Goal: Task Accomplishment & Management: Manage account settings

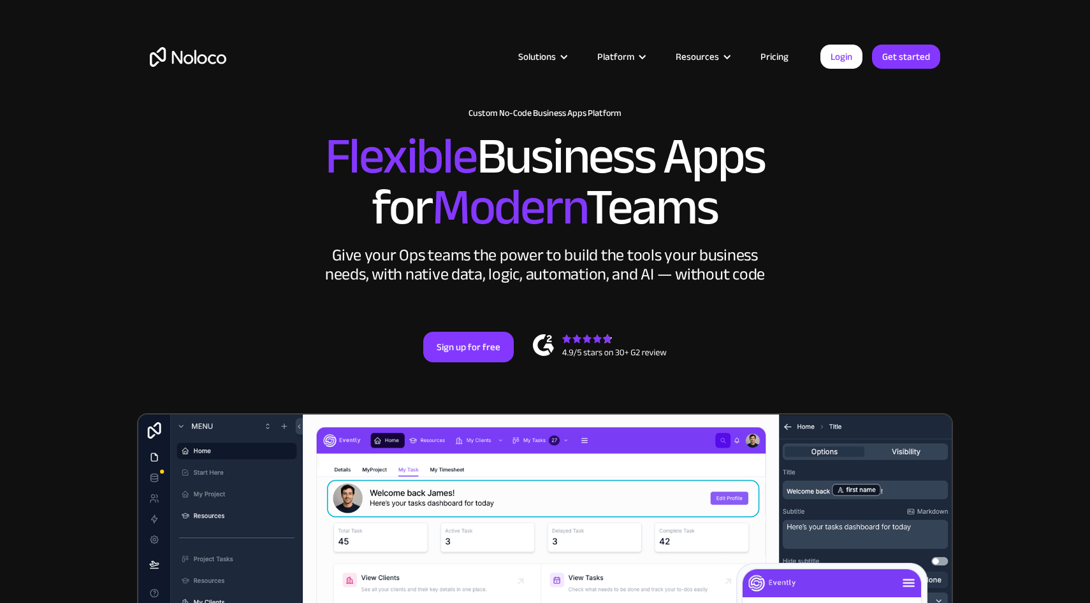
click at [836, 58] on link "Login" at bounding box center [841, 57] width 42 height 24
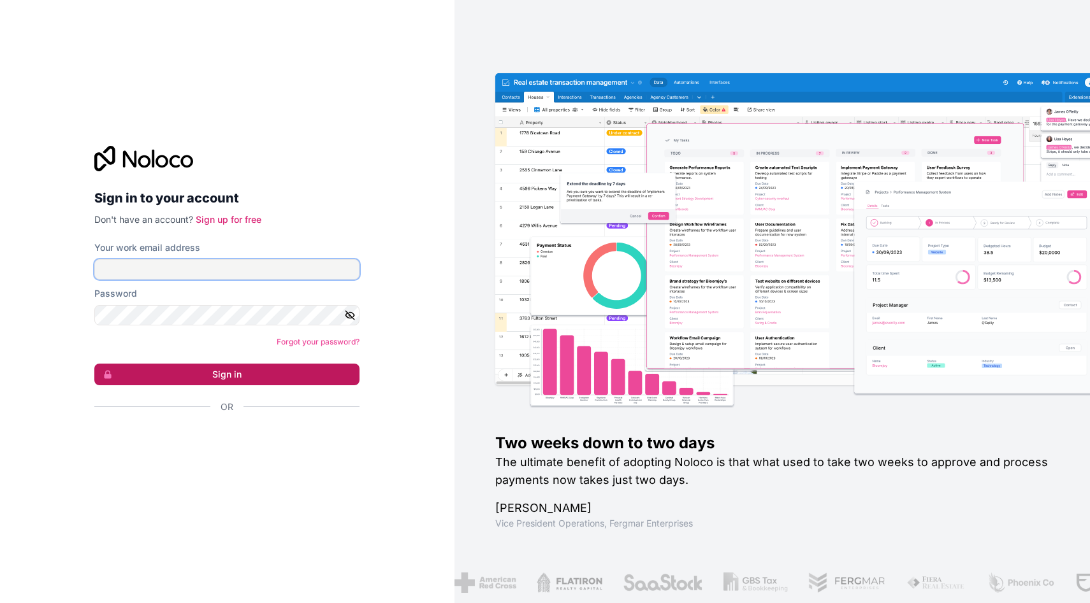
type input "jake.gulick@greyfinch.com"
click at [220, 374] on button "Sign in" at bounding box center [226, 375] width 265 height 22
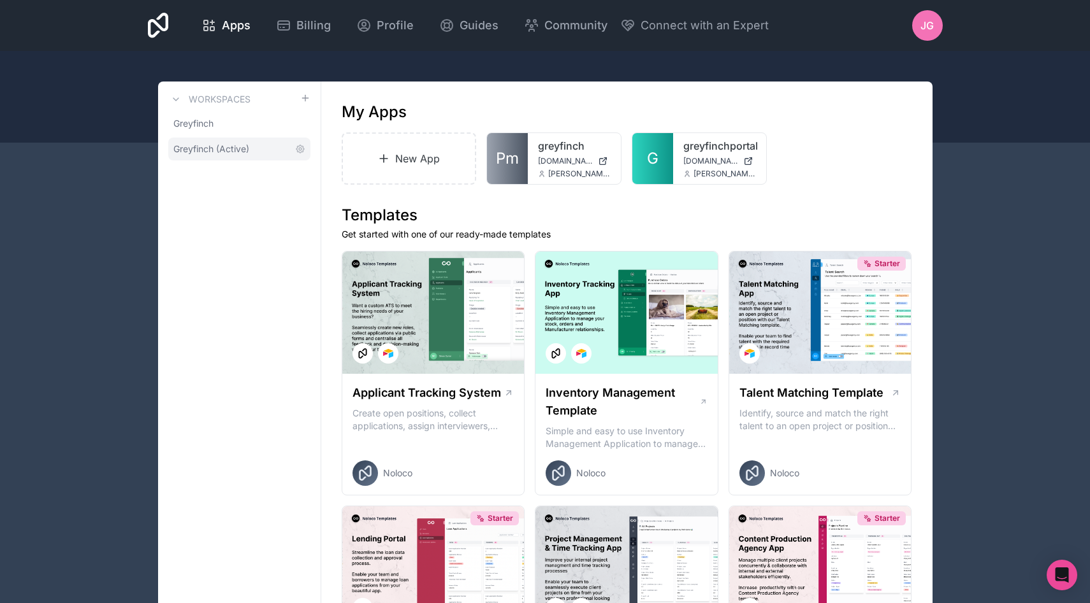
click at [222, 152] on span "Greyfinch (Active)" at bounding box center [211, 149] width 76 height 13
click at [1071, 567] on div "Open Intercom Messenger" at bounding box center [1062, 576] width 34 height 34
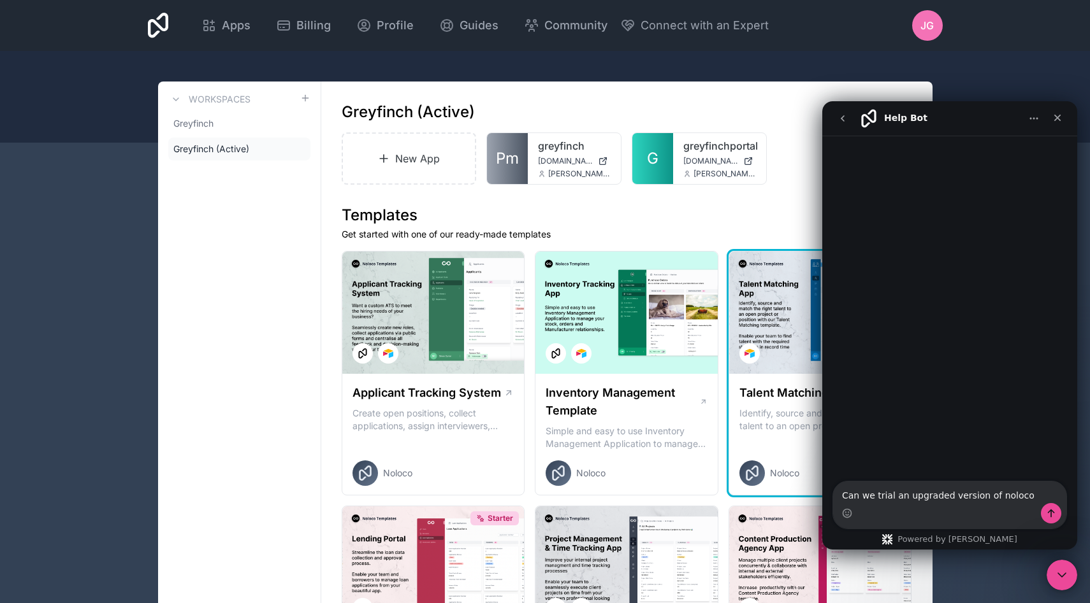
type textarea "Can we trial an upgraded version of noloco?"
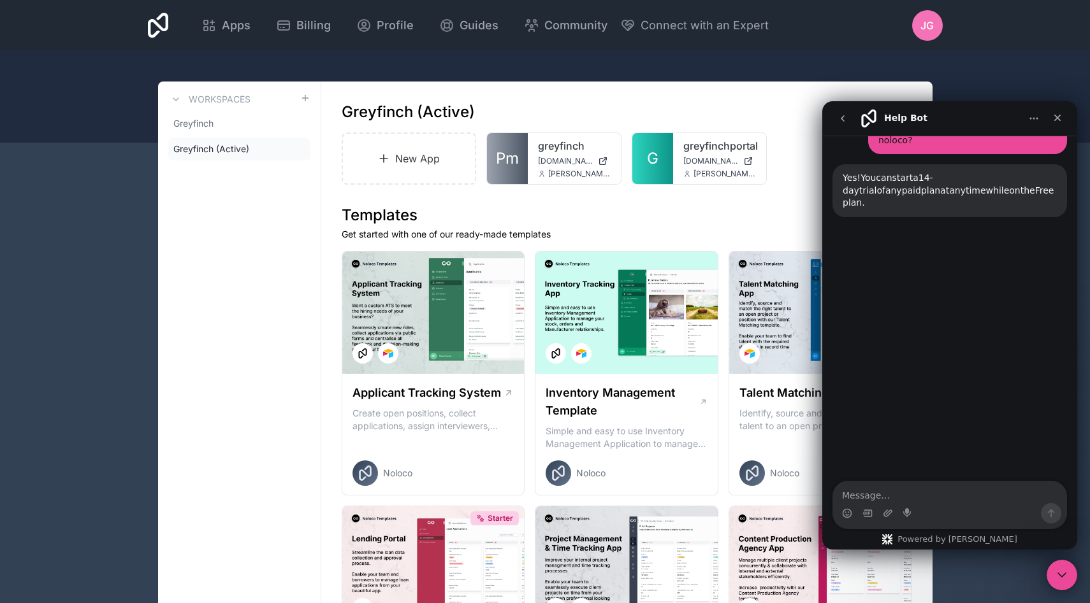
scroll to position [93, 0]
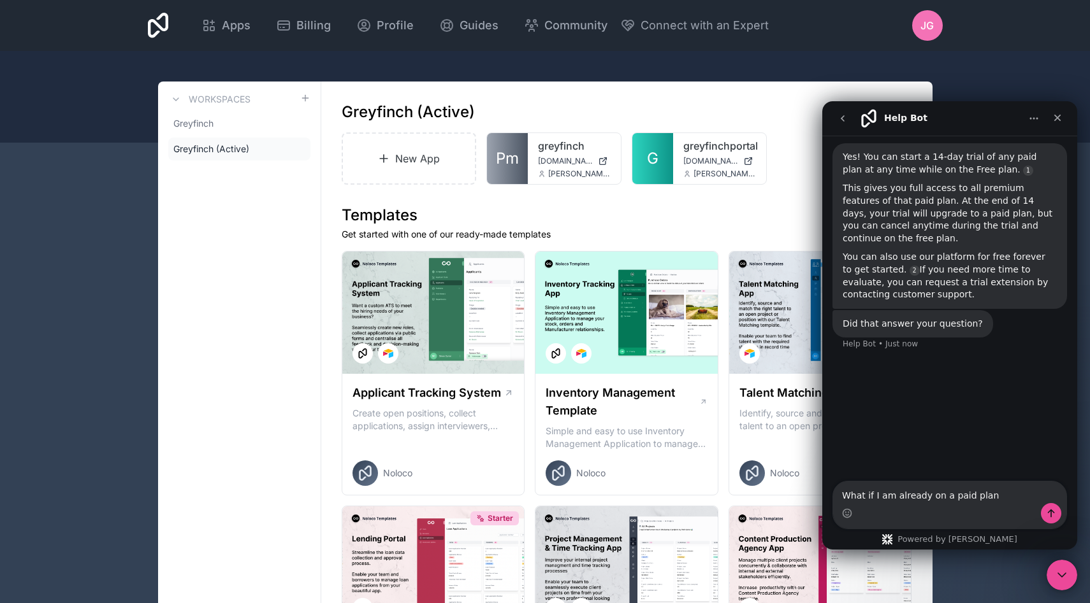
type textarea "What if I am already on a paid plan?"
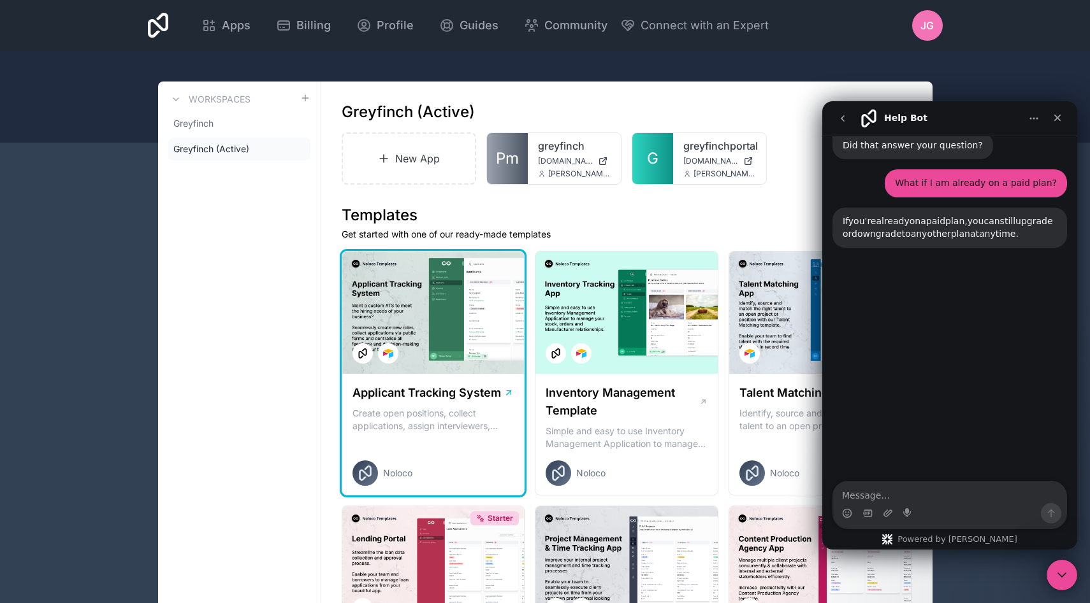
scroll to position [298, 0]
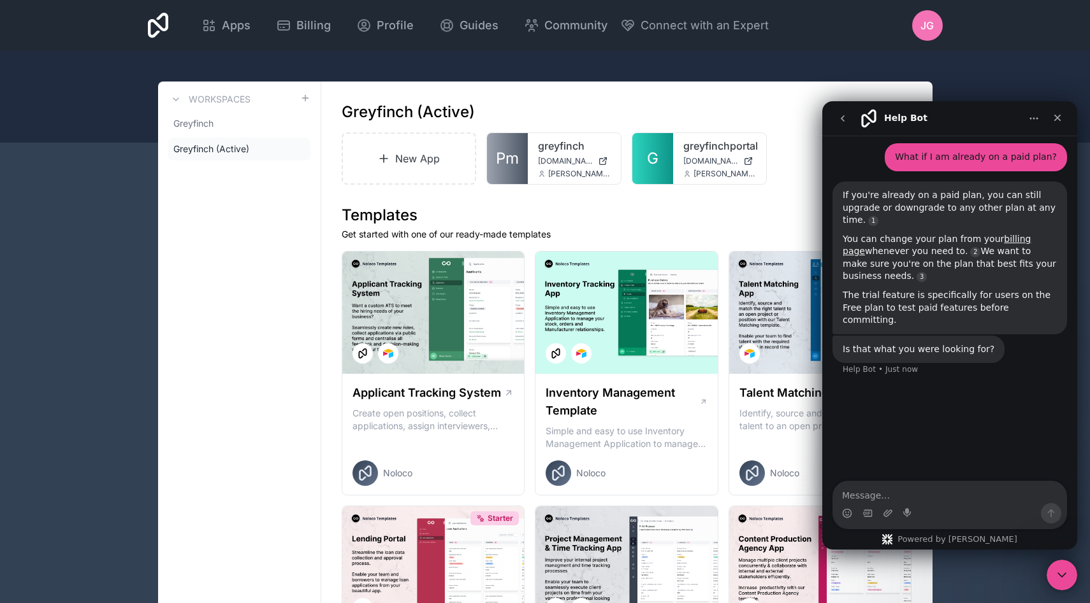
click at [350, 57] on div at bounding box center [545, 97] width 1090 height 92
click at [305, 26] on span "Billing" at bounding box center [313, 26] width 34 height 18
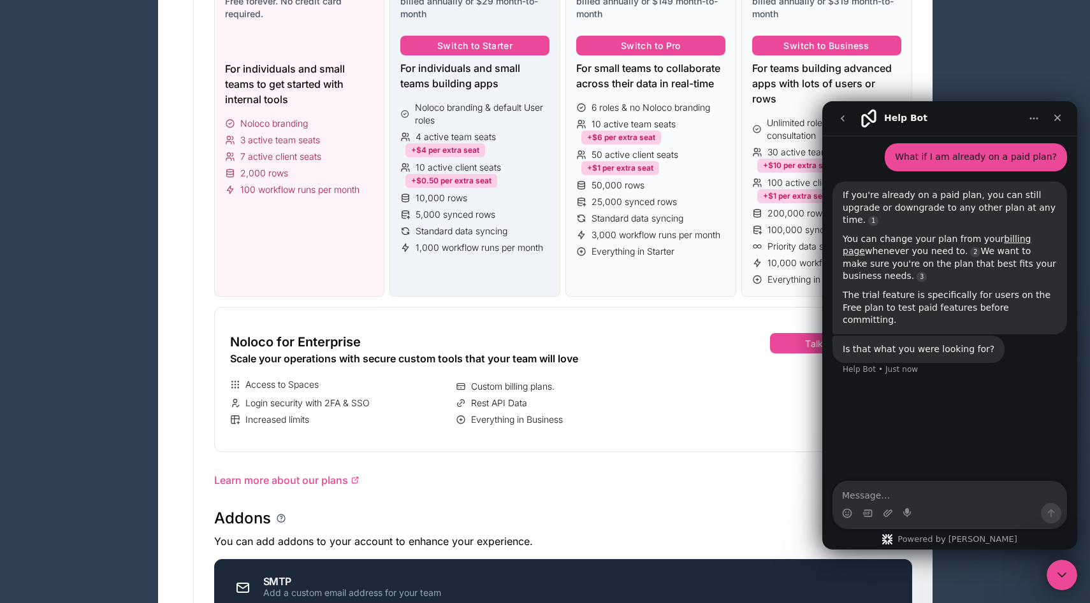
scroll to position [326, 0]
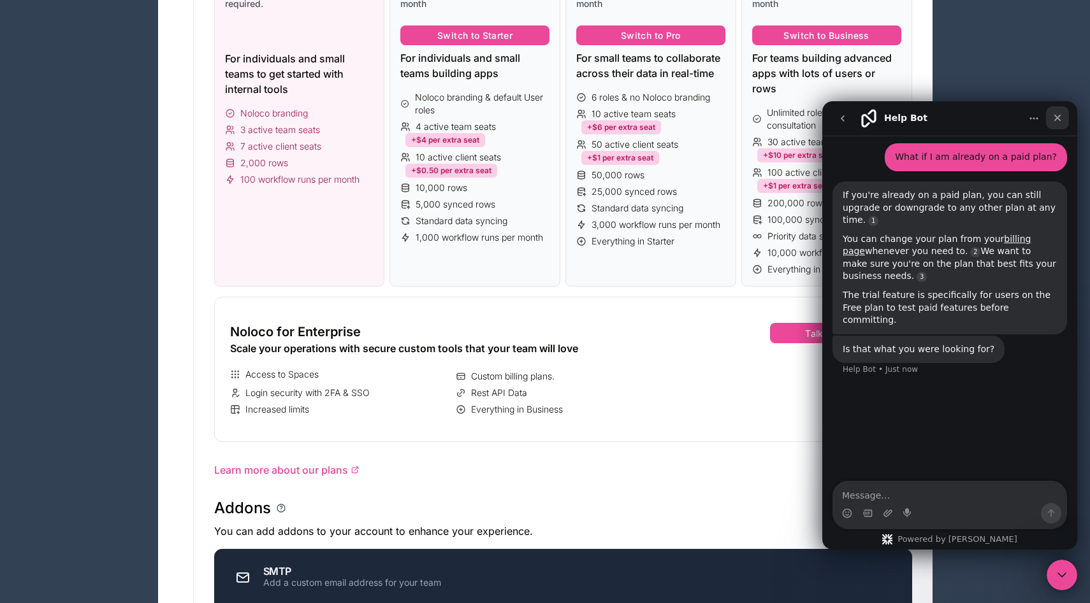
click at [1051, 121] on div "Close" at bounding box center [1057, 117] width 23 height 23
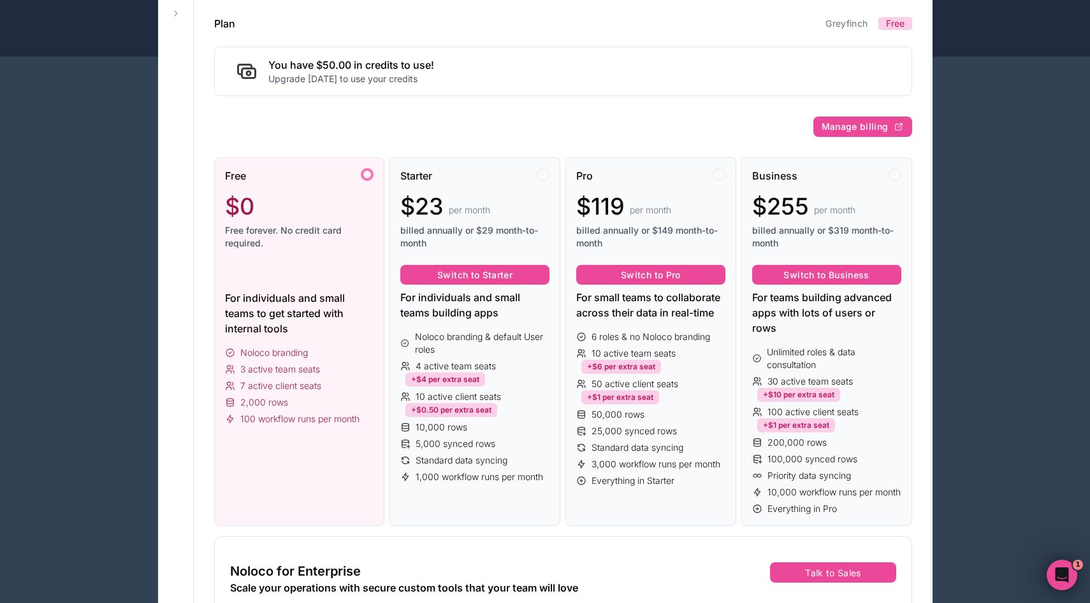
scroll to position [0, 0]
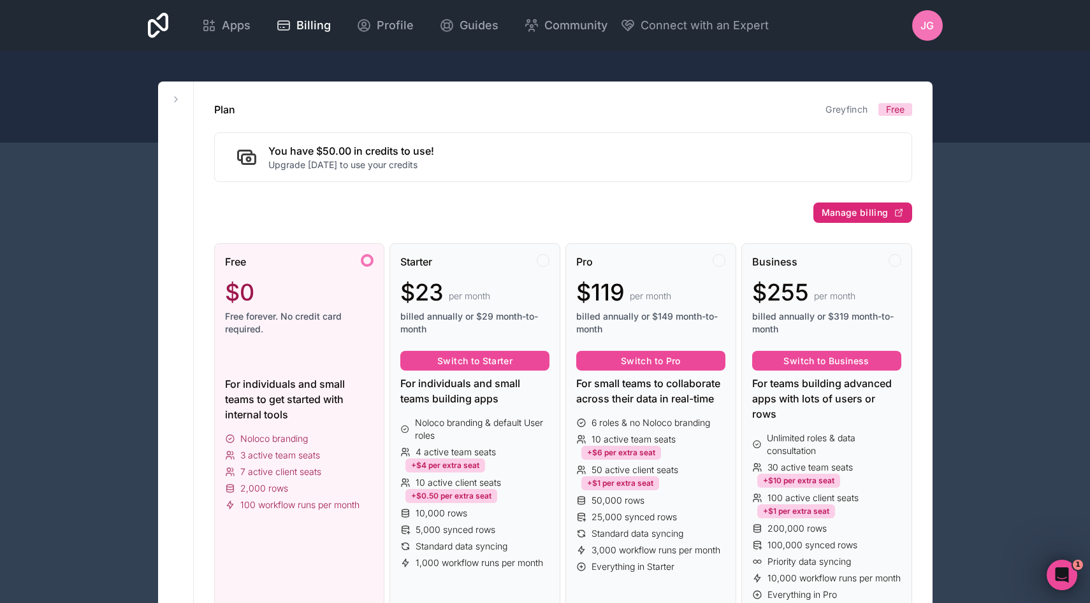
click at [863, 212] on span "Manage billing" at bounding box center [854, 212] width 67 height 11
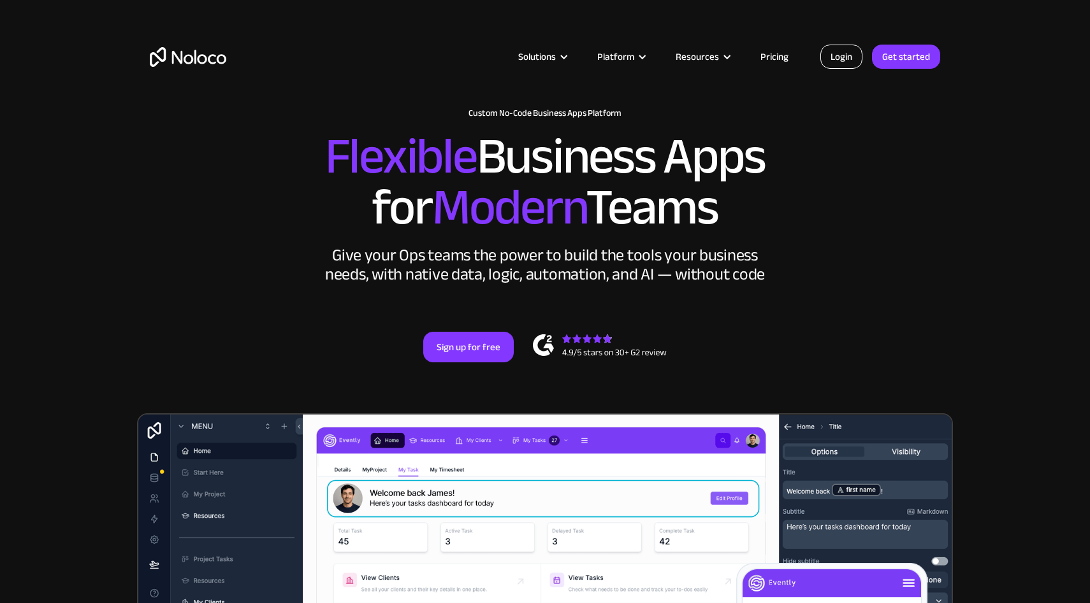
click at [836, 58] on link "Login" at bounding box center [841, 57] width 42 height 24
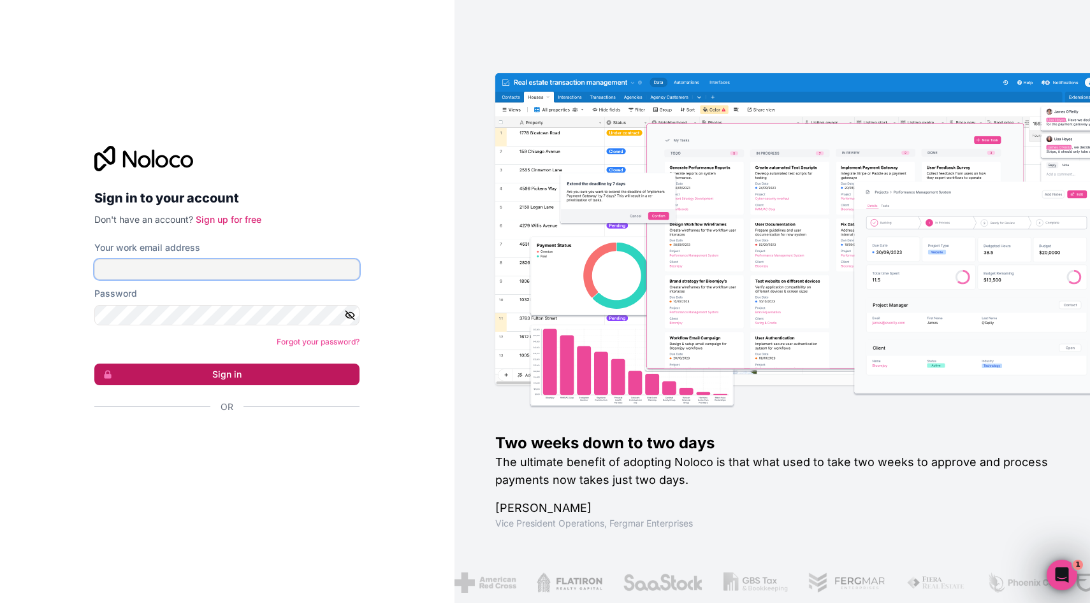
type input "jake.gulick@greyfinch.com"
click at [203, 380] on button "Sign in" at bounding box center [226, 375] width 265 height 22
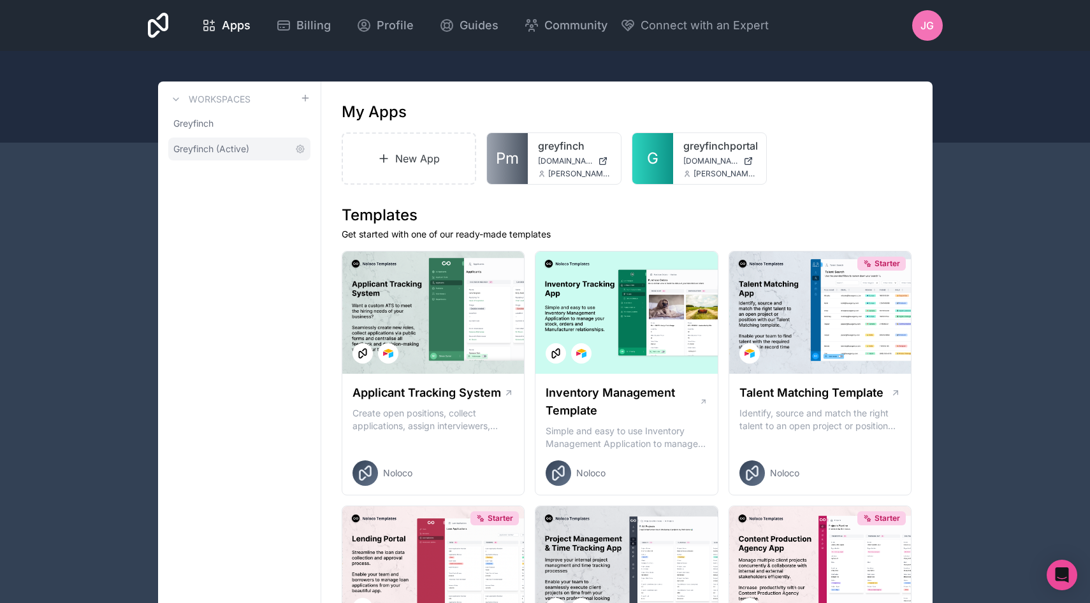
click at [213, 150] on span "Greyfinch (Active)" at bounding box center [211, 149] width 76 height 13
click at [296, 147] on icon at bounding box center [300, 149] width 10 height 10
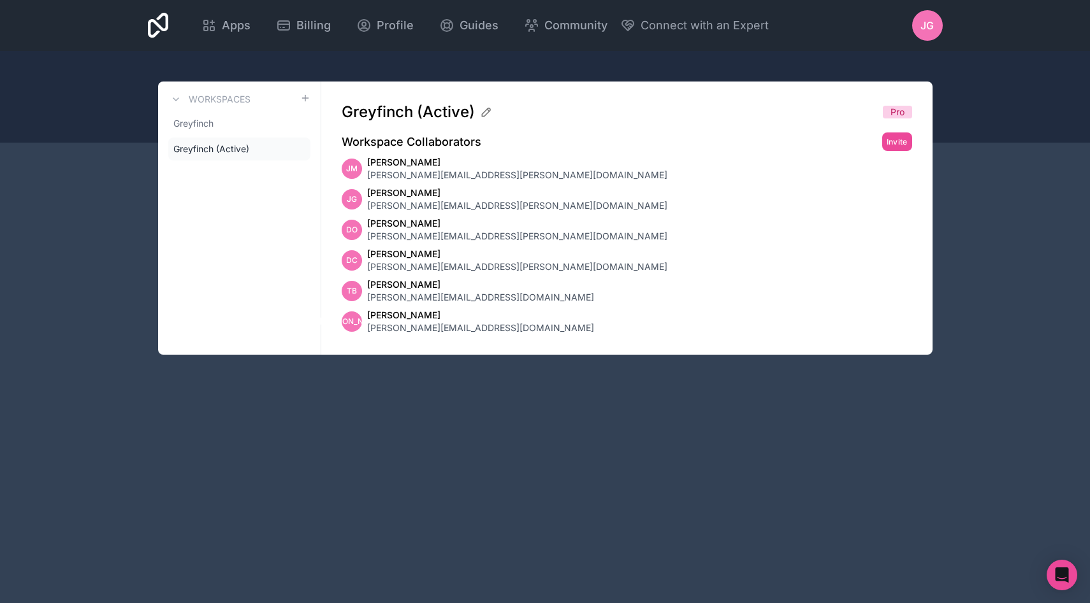
click at [0, 0] on icon at bounding box center [0, 0] width 0 height 0
click at [259, 154] on link "Greyfinch (Active)" at bounding box center [239, 149] width 142 height 23
click at [245, 152] on span "Greyfinch (Active)" at bounding box center [211, 149] width 76 height 13
click at [889, 112] on span "Pro" at bounding box center [897, 112] width 29 height 13
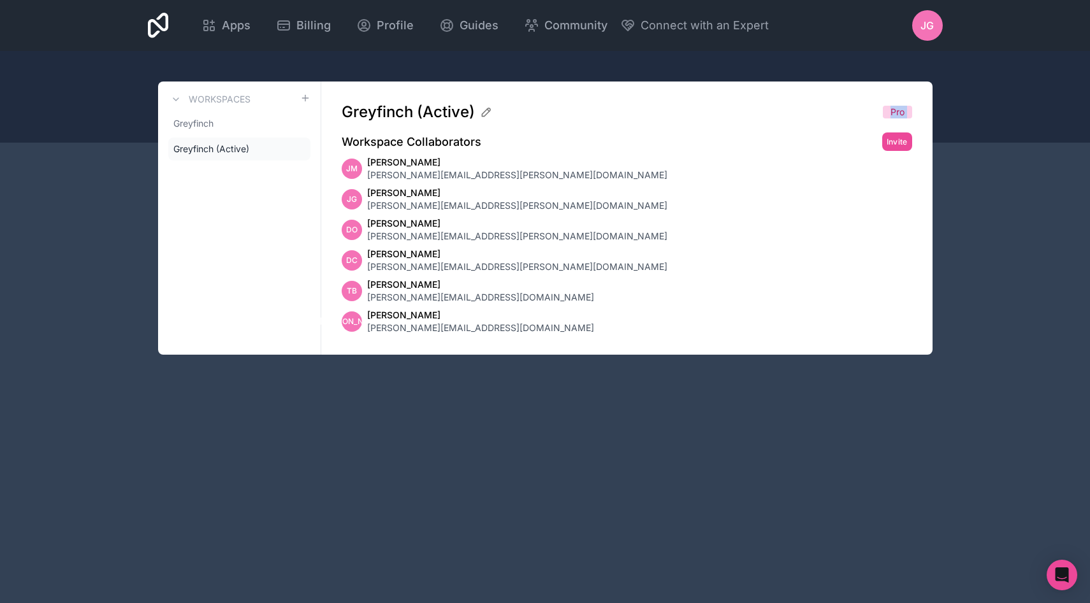
click at [889, 112] on span "Pro" at bounding box center [897, 112] width 29 height 13
click at [300, 22] on span "Billing" at bounding box center [313, 26] width 34 height 18
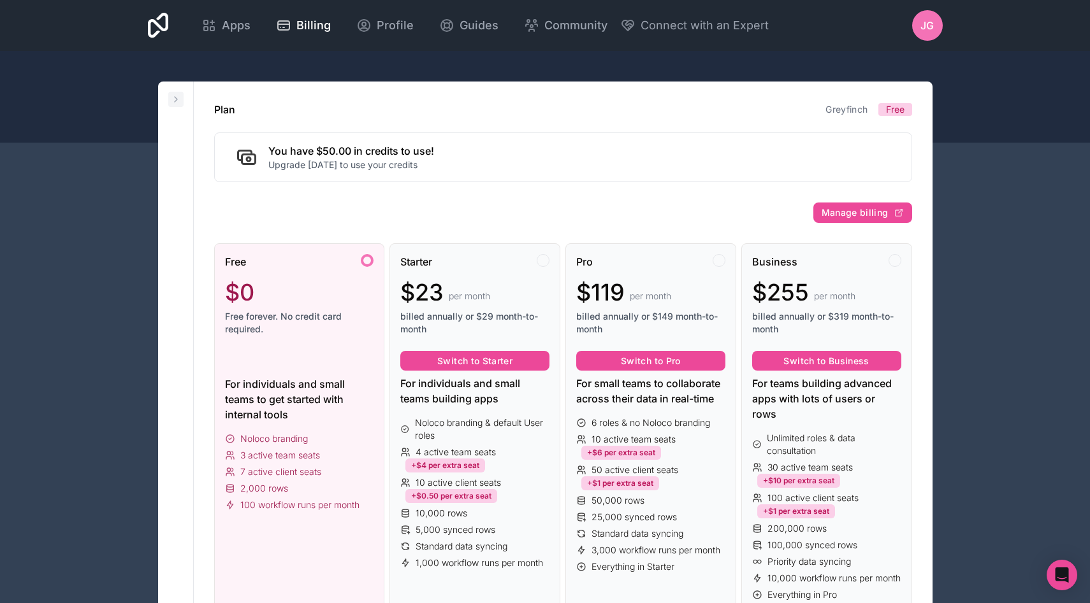
click at [173, 102] on icon at bounding box center [176, 99] width 10 height 10
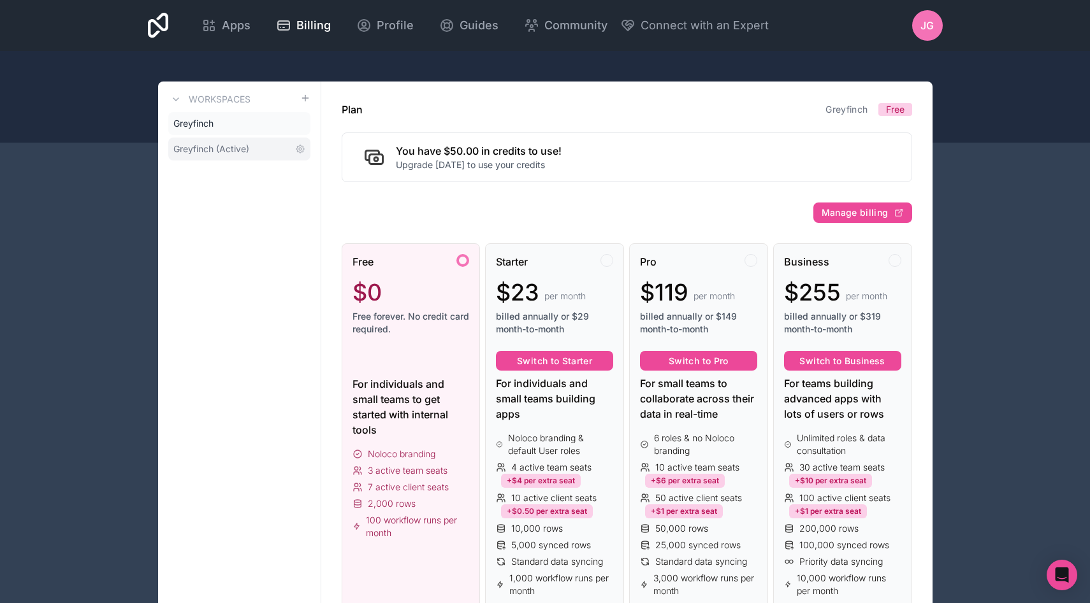
click at [192, 143] on span "Greyfinch (Active)" at bounding box center [211, 149] width 76 height 13
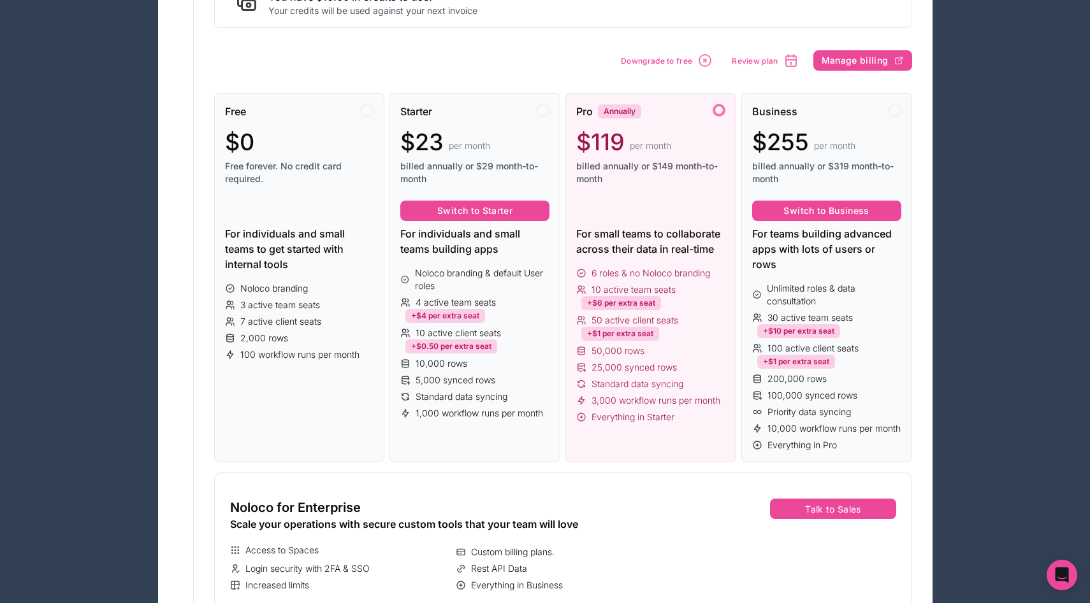
scroll to position [145, 0]
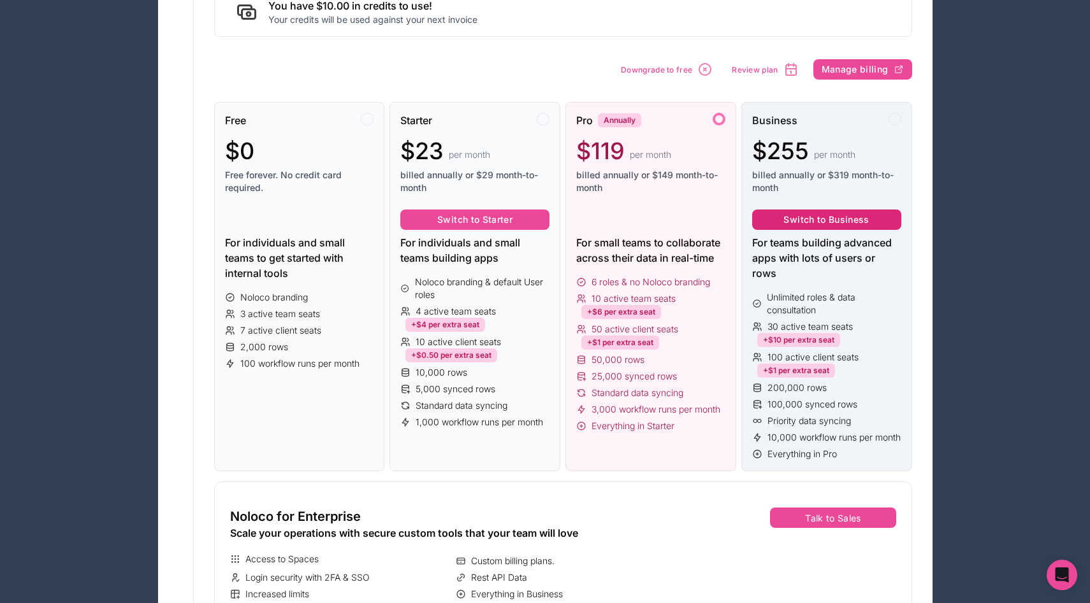
click at [814, 217] on button "Switch to Business" at bounding box center [826, 220] width 149 height 20
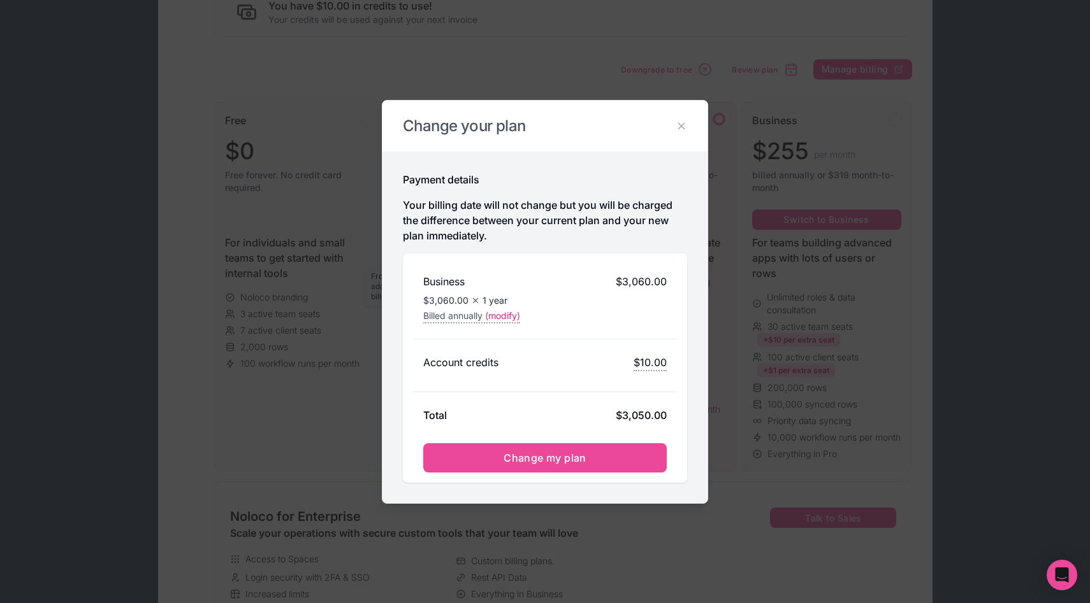
click at [514, 317] on span "(modify)" at bounding box center [502, 316] width 35 height 13
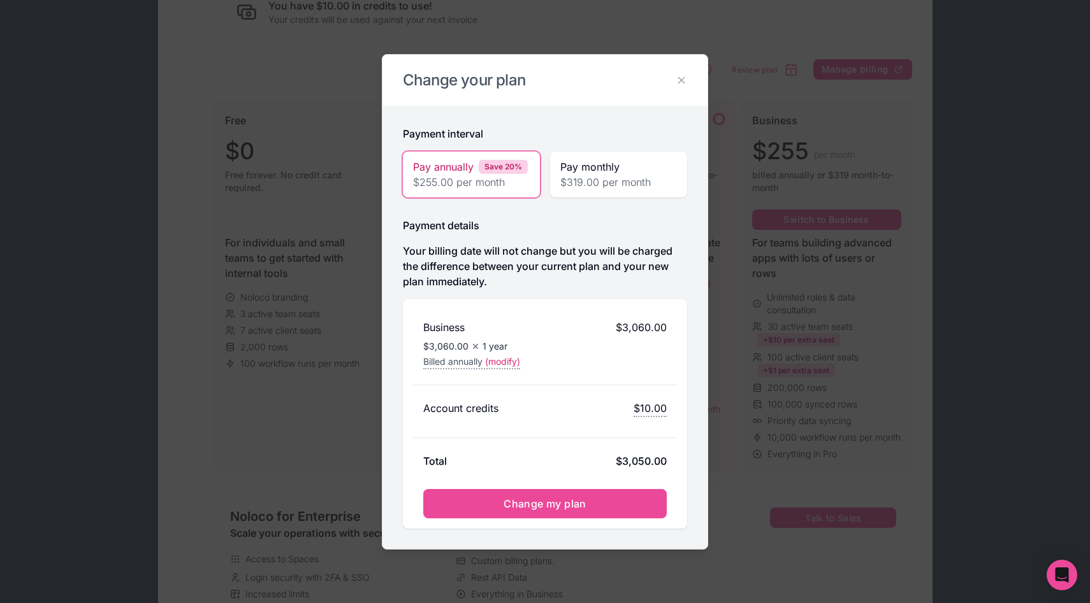
click at [577, 183] on span "$319.00 per month" at bounding box center [618, 182] width 117 height 15
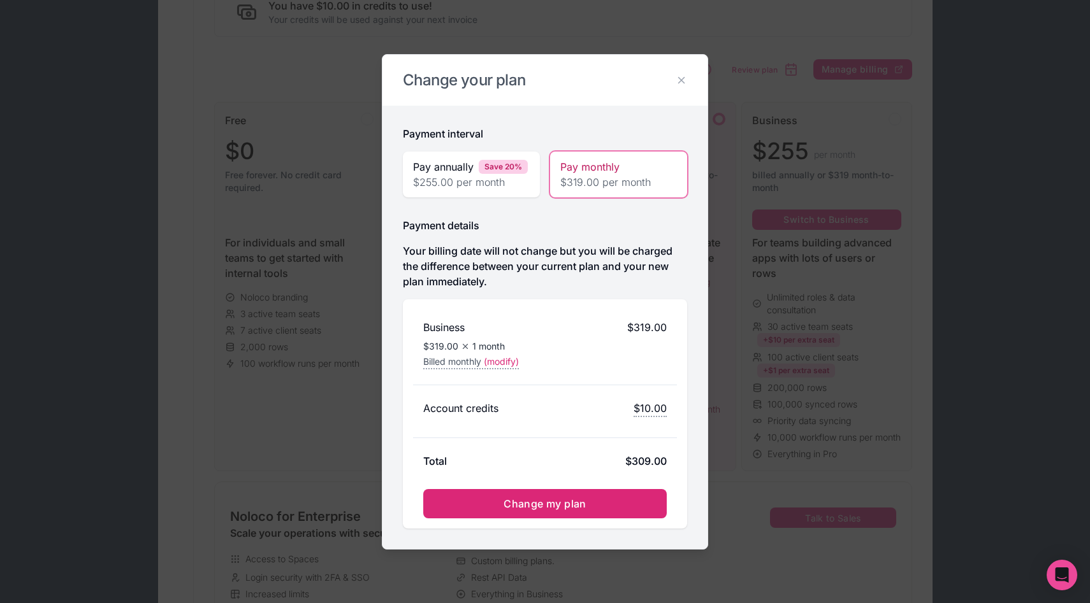
click at [507, 505] on span "Change my plan" at bounding box center [544, 504] width 83 height 13
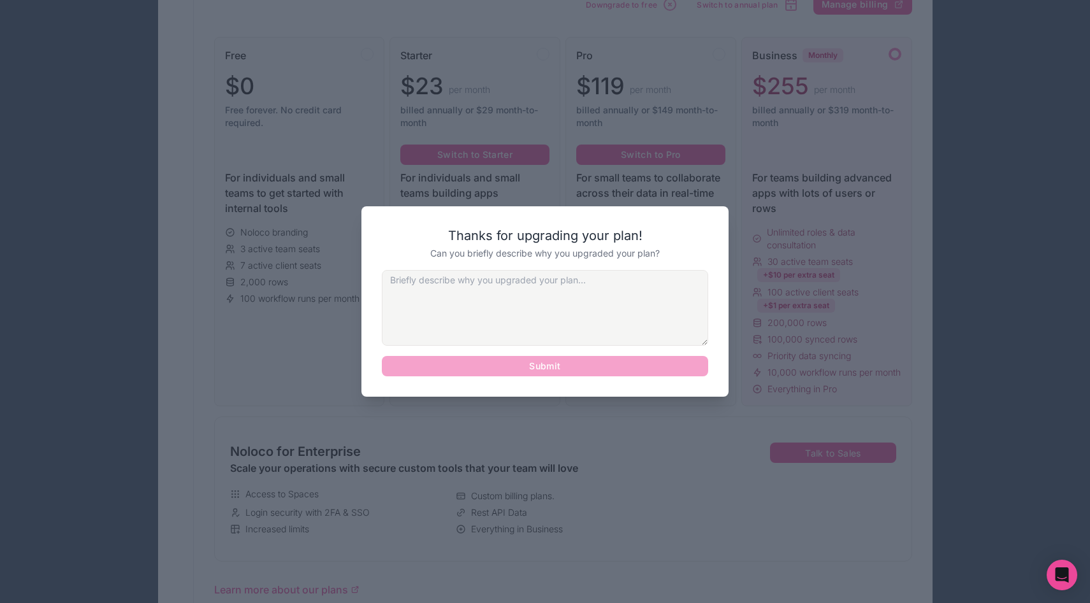
click at [570, 369] on div "Submit" at bounding box center [545, 323] width 326 height 106
click at [595, 312] on textarea at bounding box center [545, 308] width 326 height 76
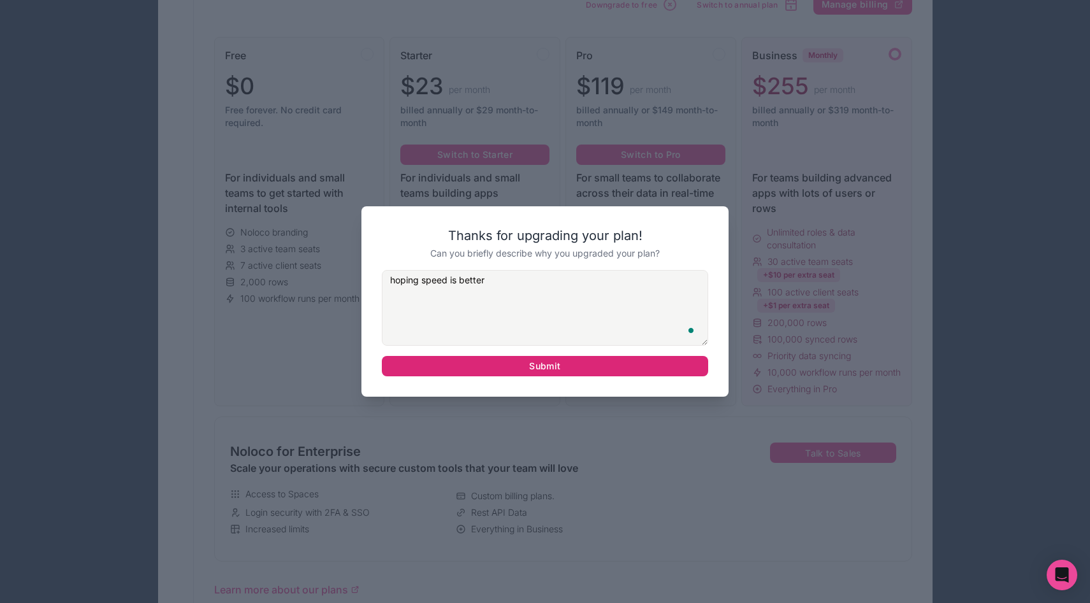
type textarea "hoping speed is better"
click at [507, 370] on button "Submit" at bounding box center [545, 366] width 326 height 20
